Goal: Check status: Check status

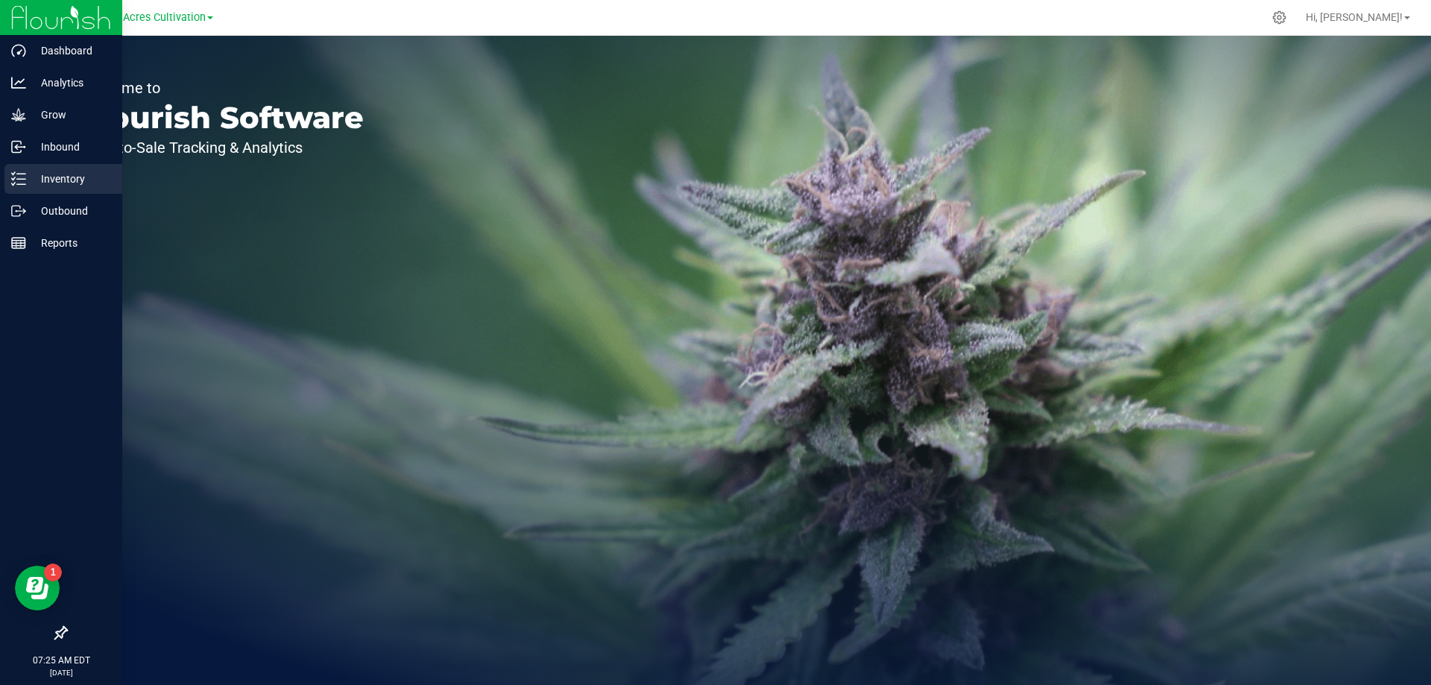
click at [63, 165] on div "Inventory" at bounding box center [63, 179] width 118 height 30
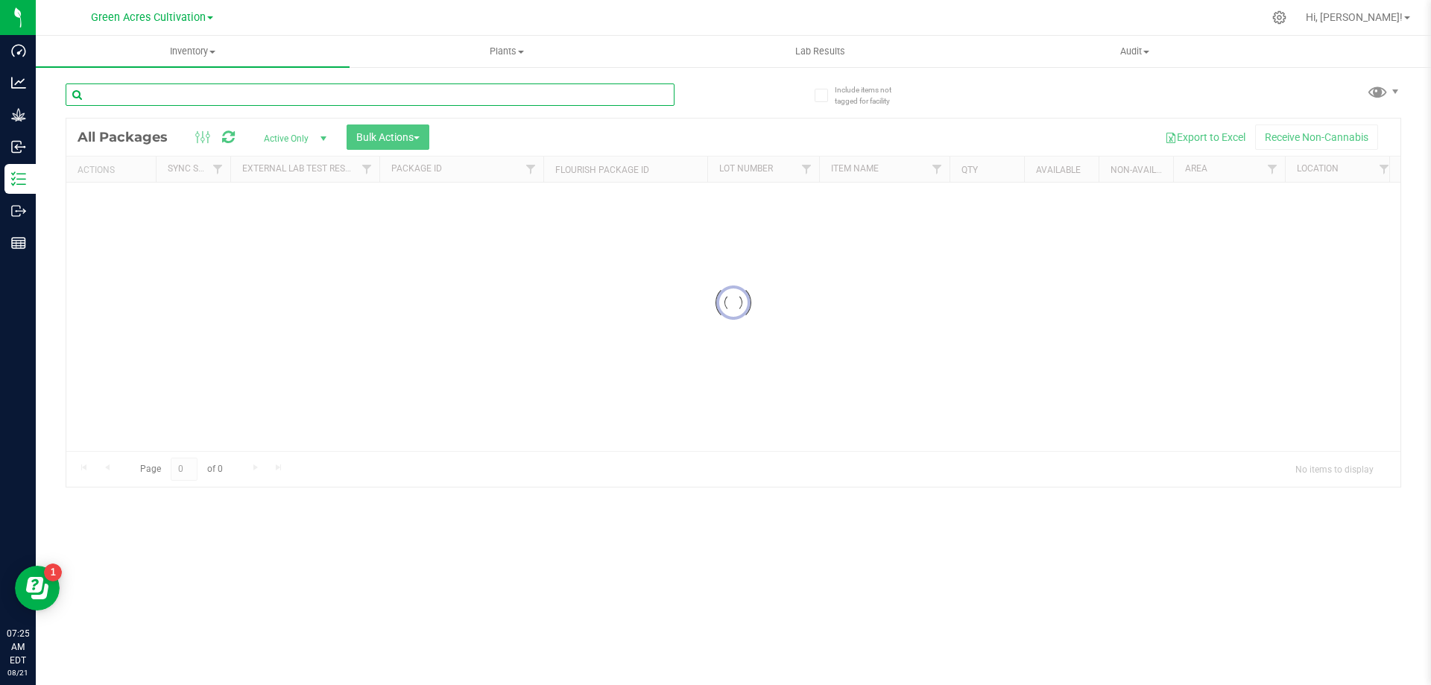
click at [171, 99] on input "text" at bounding box center [370, 94] width 609 height 22
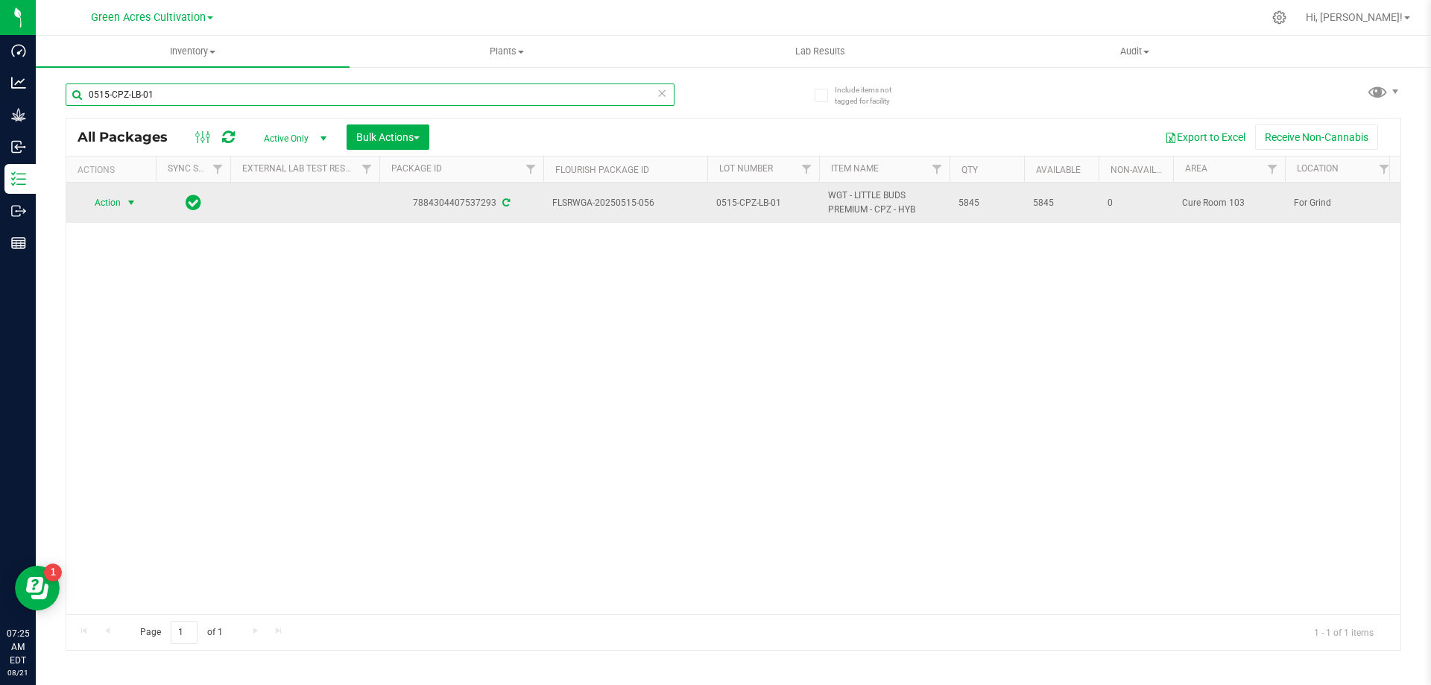
type input "0515-CPZ-LB-01"
click at [133, 198] on span "select" at bounding box center [131, 203] width 12 height 12
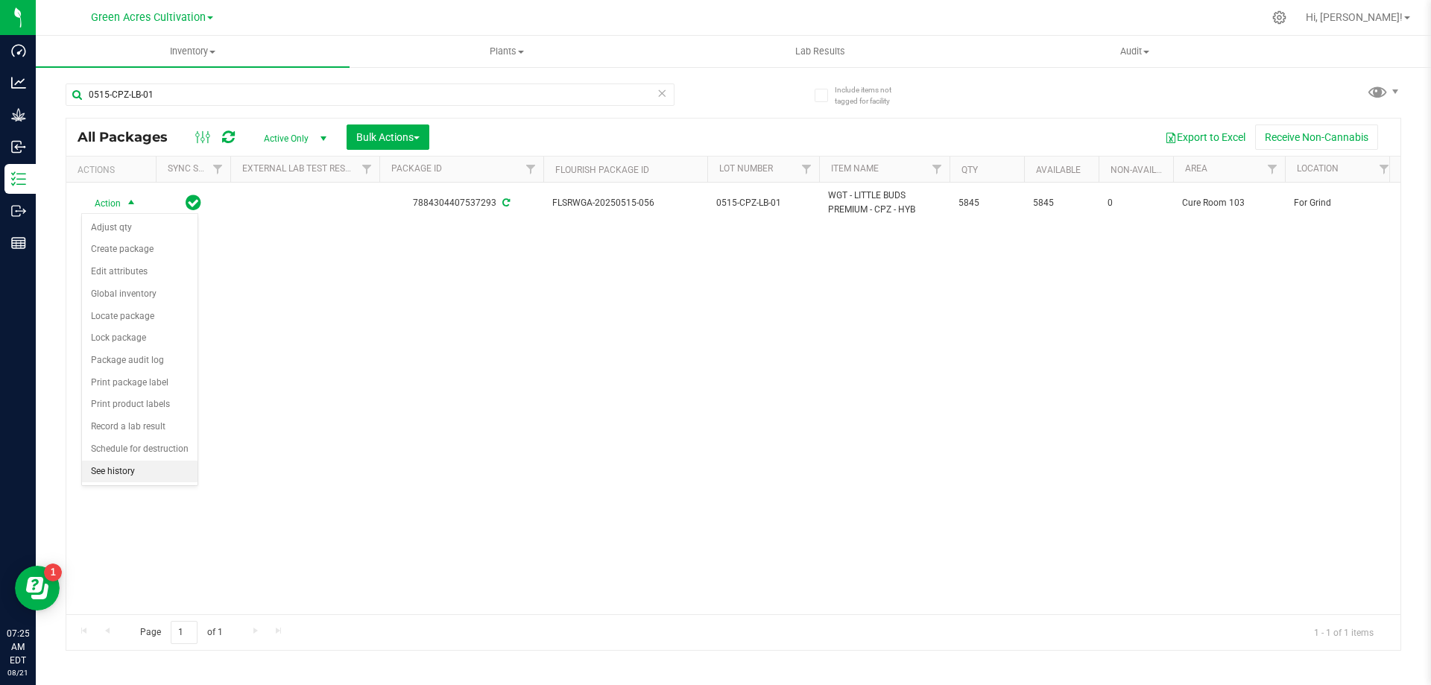
click at [126, 467] on li "See history" at bounding box center [140, 472] width 116 height 22
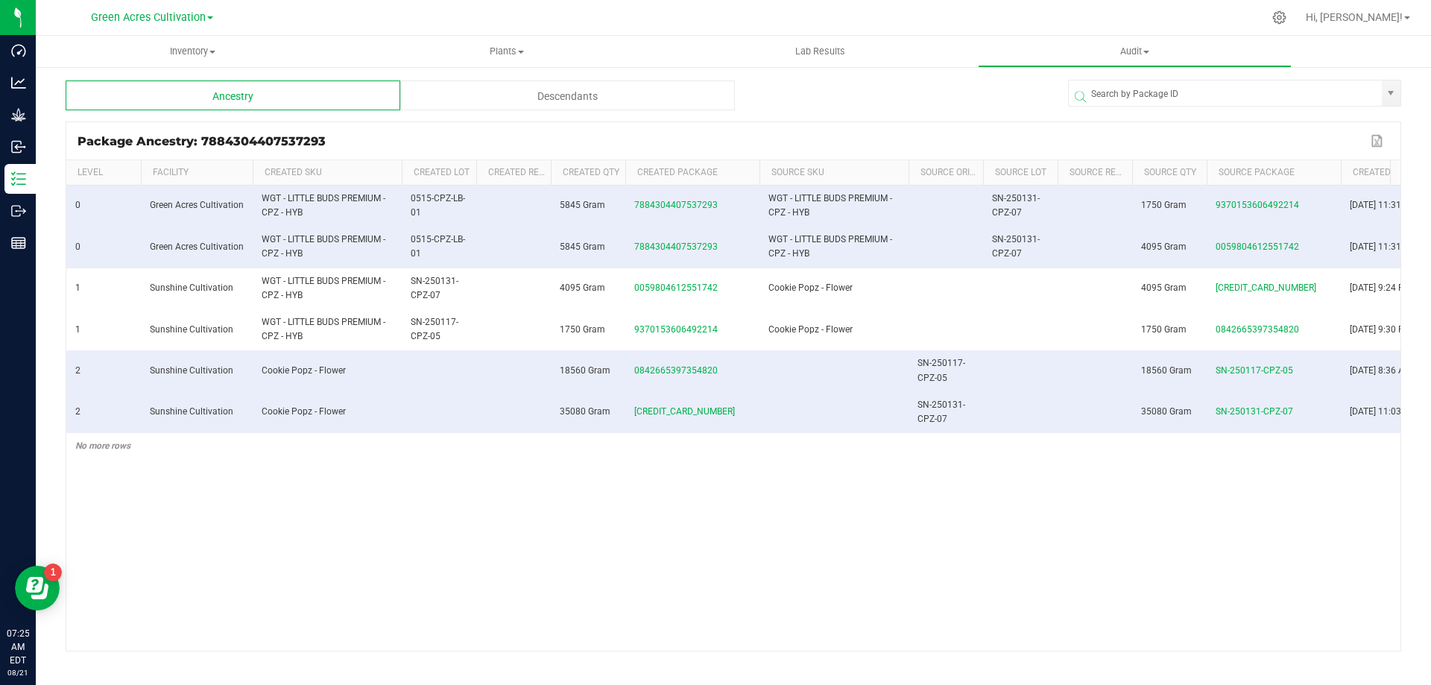
click at [631, 95] on div "Descendants" at bounding box center [567, 95] width 335 height 30
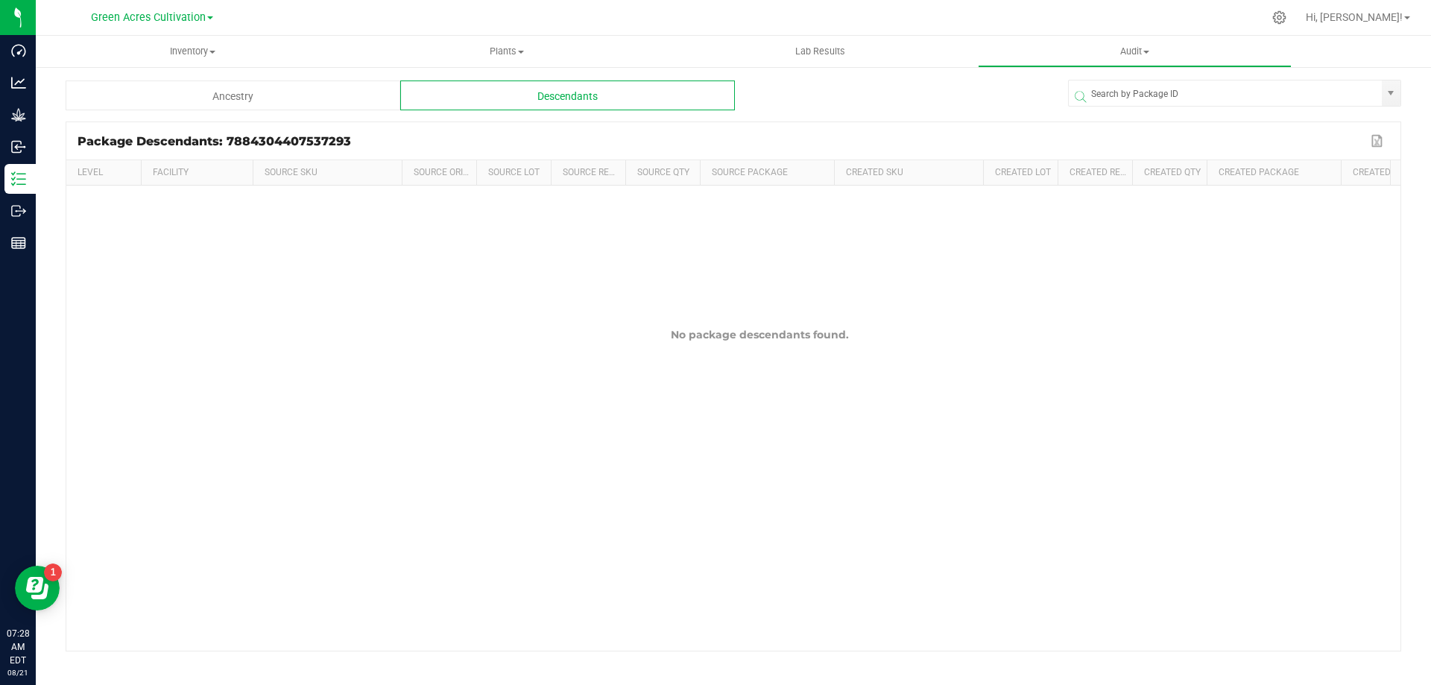
click at [633, 95] on div "Descendants" at bounding box center [567, 95] width 335 height 30
click at [285, 89] on div "Ancestry" at bounding box center [233, 95] width 335 height 30
